Goal: Transaction & Acquisition: Purchase product/service

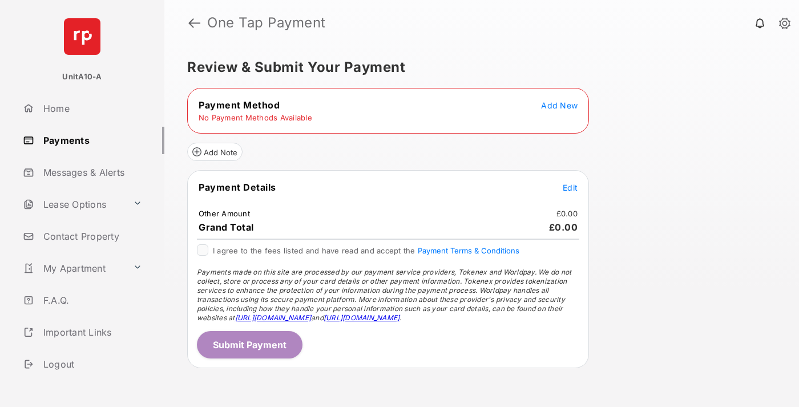
click at [559, 105] on span "Add New" at bounding box center [559, 105] width 37 height 10
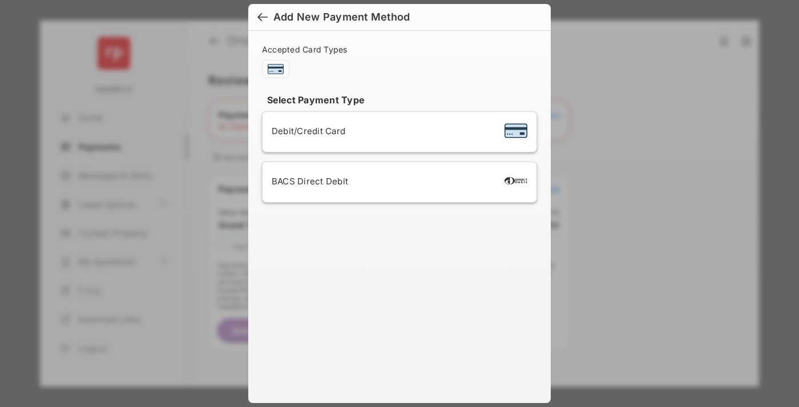
click at [305, 131] on span "Debit/Credit Card" at bounding box center [309, 131] width 74 height 11
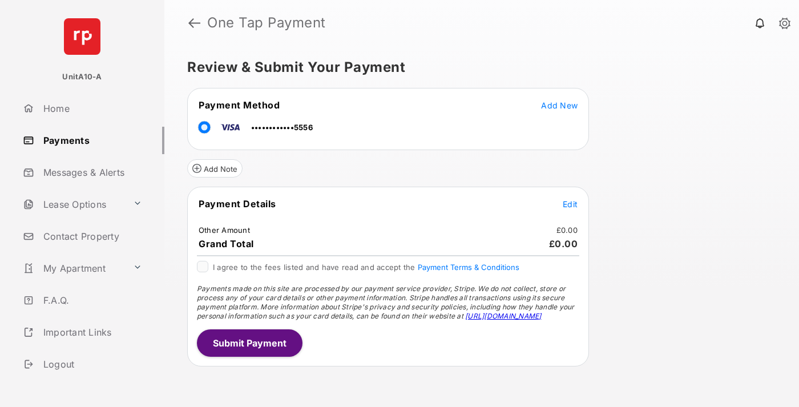
click at [570, 204] on span "Edit" at bounding box center [570, 204] width 15 height 10
click at [249, 342] on button "Submit Payment" at bounding box center [250, 342] width 106 height 27
